Goal: Task Accomplishment & Management: Manage account settings

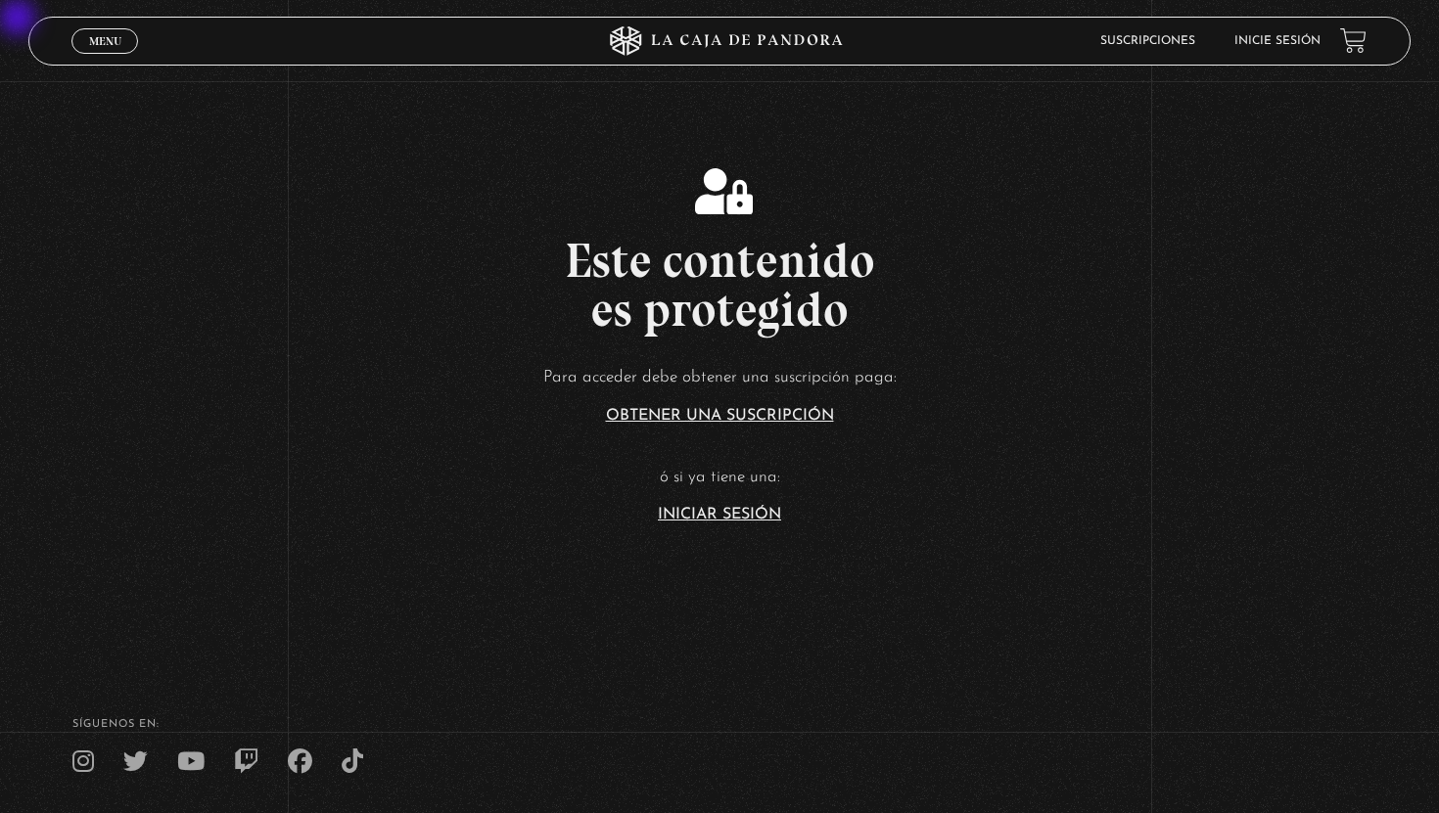
click at [735, 516] on link "Iniciar Sesión" at bounding box center [719, 515] width 123 height 16
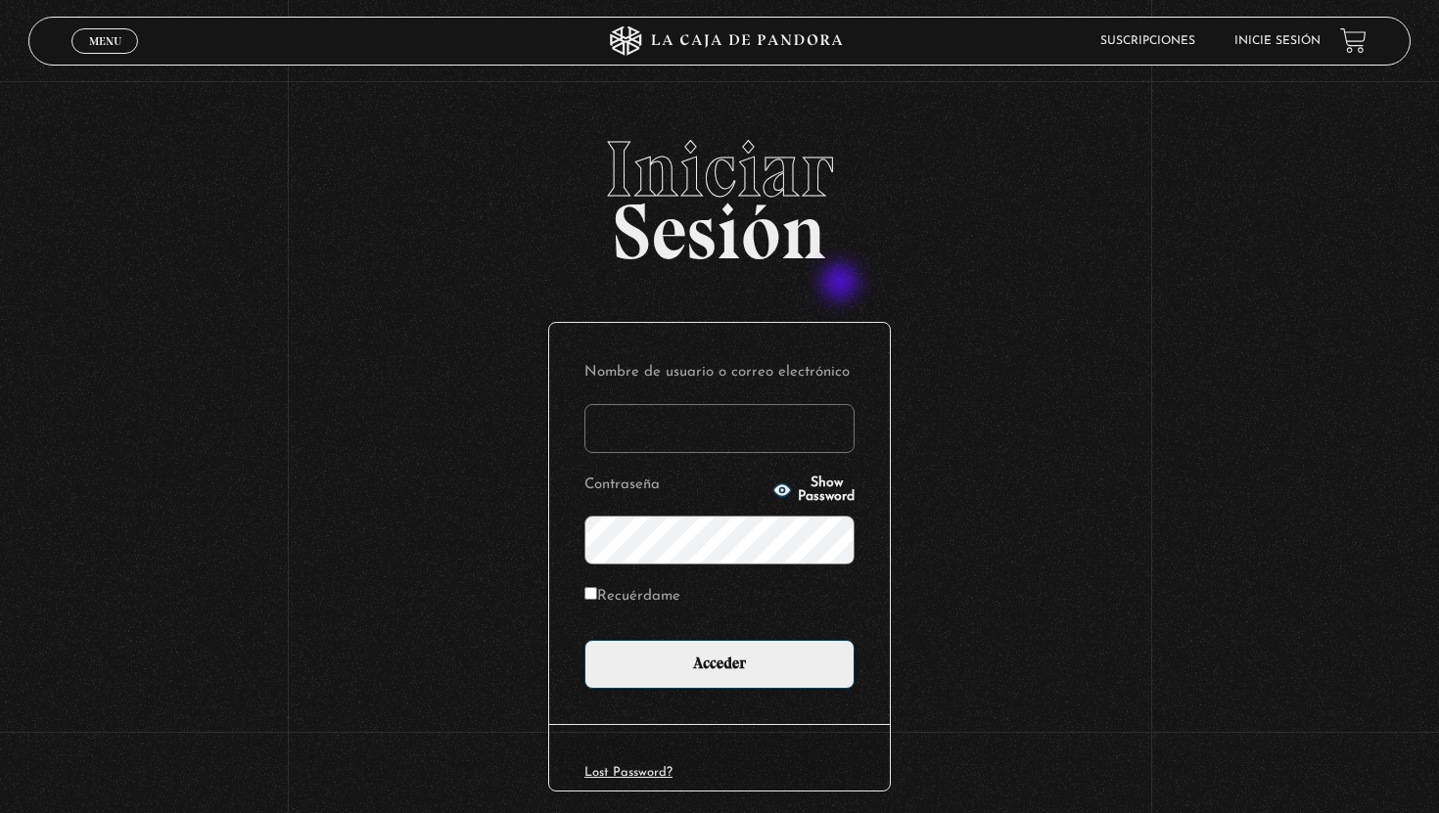
type input "amorera82@hotmail.com"
click at [602, 597] on label "Recuérdame" at bounding box center [632, 597] width 96 height 30
click at [597, 597] on input "Recuérdame" at bounding box center [590, 593] width 13 height 13
checkbox input "true"
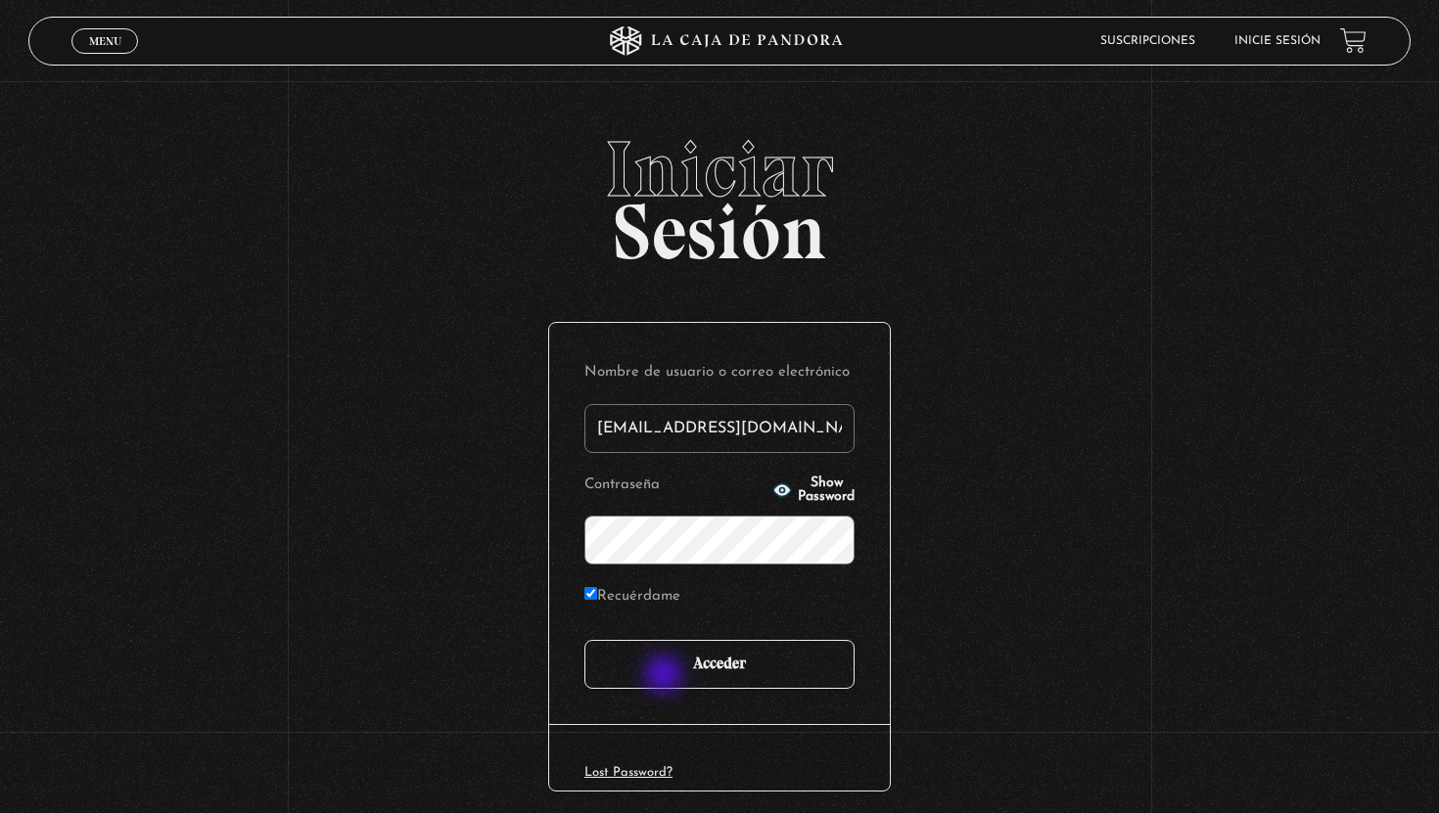
click at [666, 676] on input "Acceder" at bounding box center [719, 664] width 270 height 49
